Goal: Task Accomplishment & Management: Manage account settings

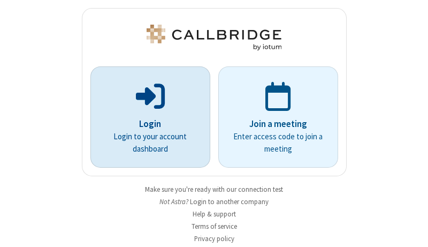
click at [146, 124] on p "Login" at bounding box center [150, 124] width 90 height 14
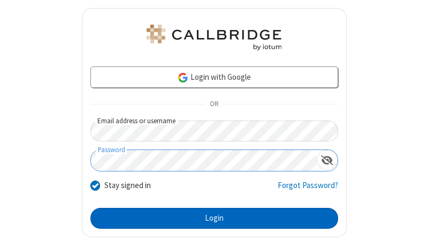
click at [210, 218] on button "Login" at bounding box center [214, 218] width 248 height 21
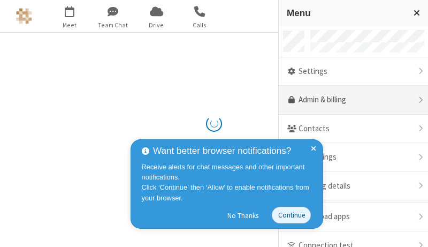
click at [349, 100] on link "Admin & billing" at bounding box center [353, 100] width 149 height 29
